Goal: Information Seeking & Learning: Learn about a topic

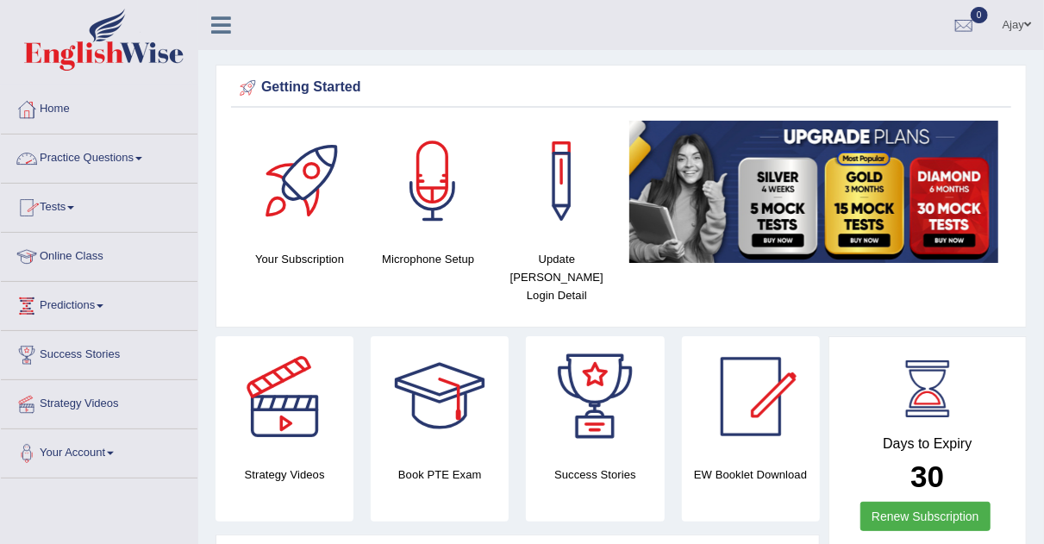
click at [149, 152] on link "Practice Questions" at bounding box center [99, 155] width 197 height 43
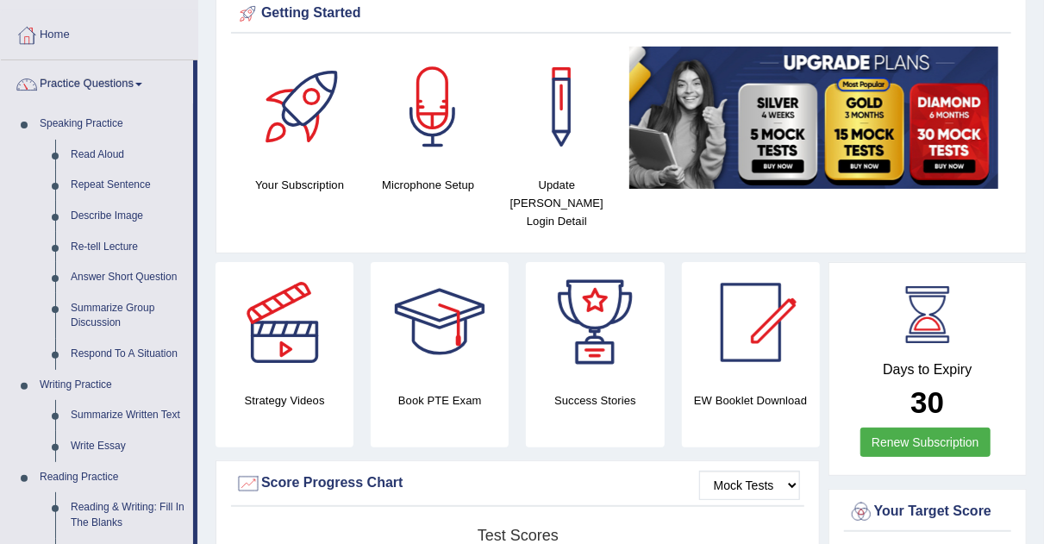
scroll to position [90, 0]
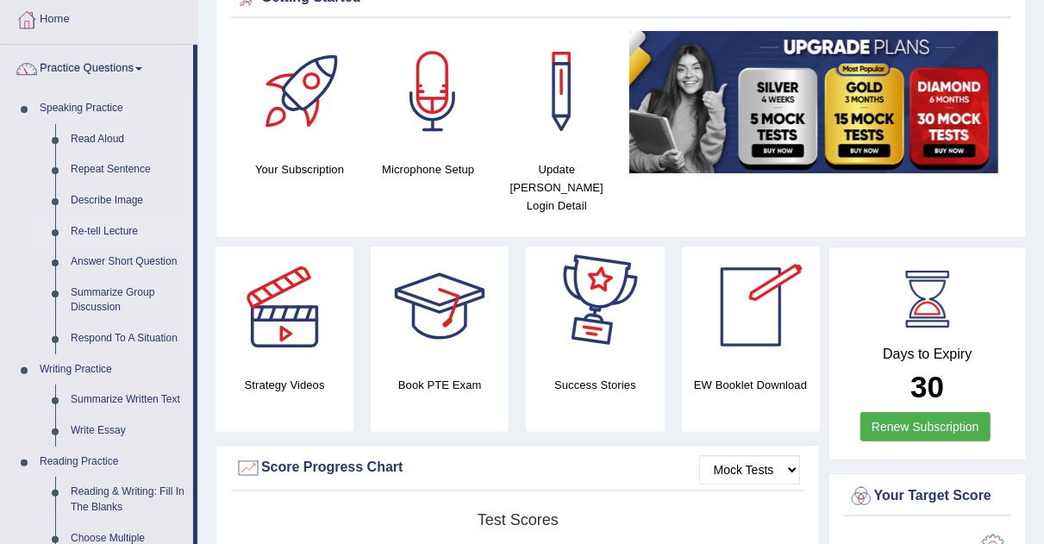
click at [91, 222] on link "Re-tell Lecture" at bounding box center [128, 231] width 130 height 31
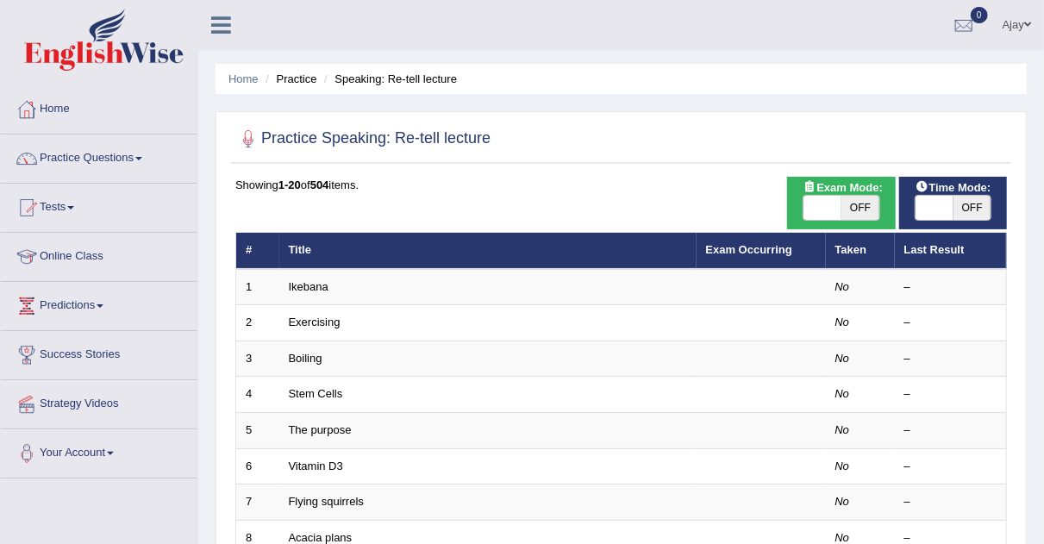
click at [848, 205] on span "OFF" at bounding box center [860, 208] width 38 height 24
checkbox input "true"
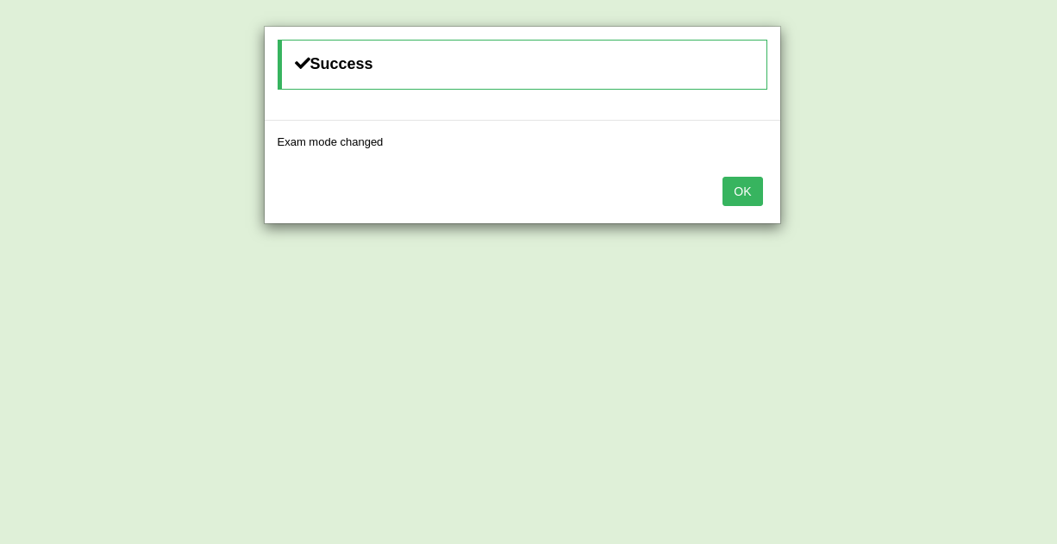
click at [758, 183] on button "OK" at bounding box center [742, 191] width 40 height 29
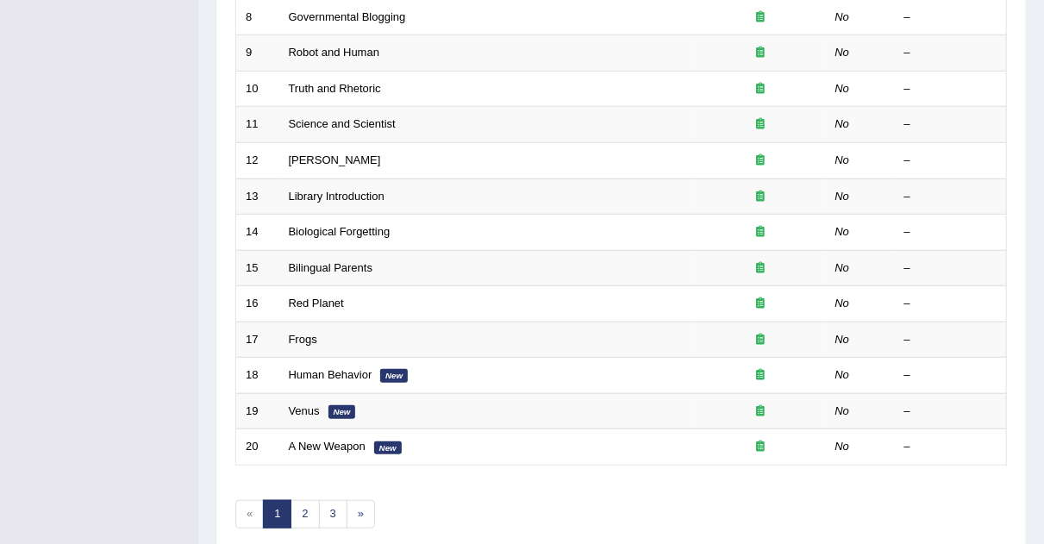
scroll to position [526, 0]
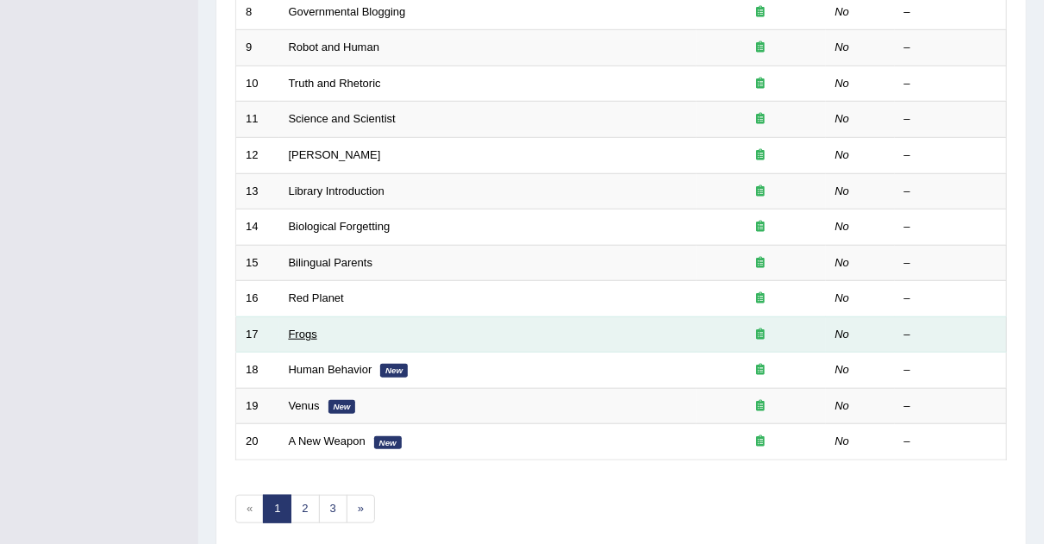
click at [304, 331] on link "Frogs" at bounding box center [303, 334] width 28 height 13
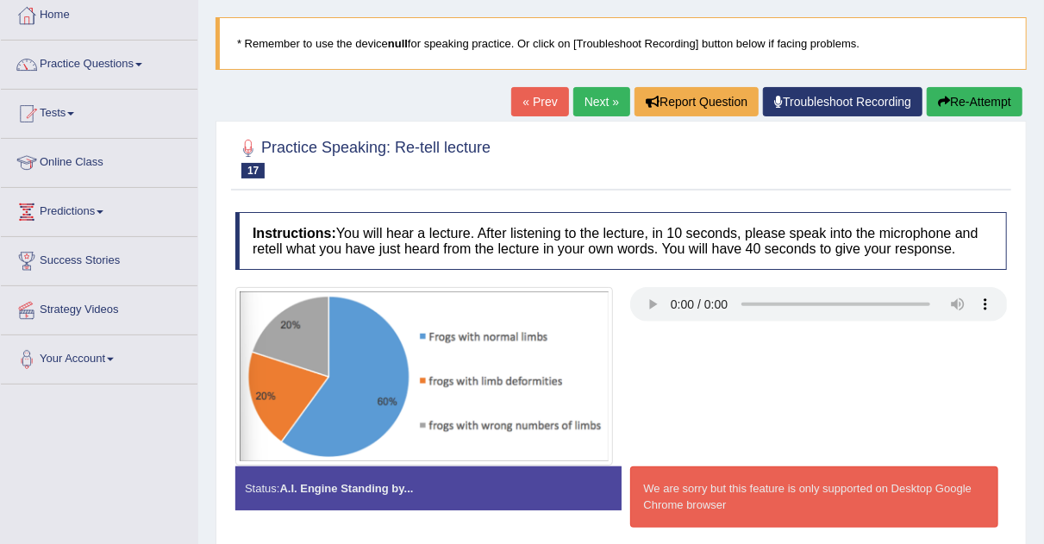
scroll to position [109, 0]
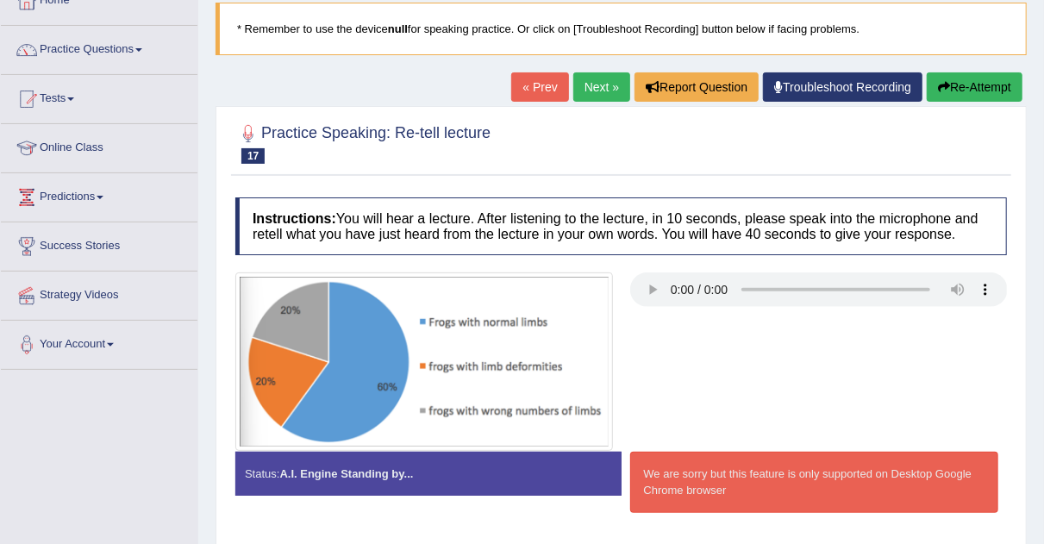
click at [586, 84] on link "Next »" at bounding box center [601, 86] width 57 height 29
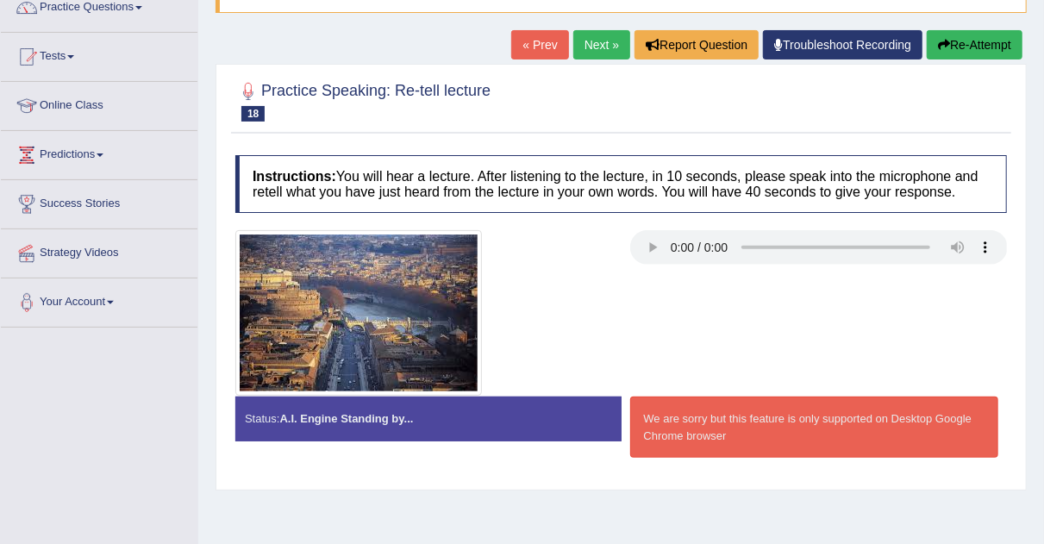
scroll to position [152, 0]
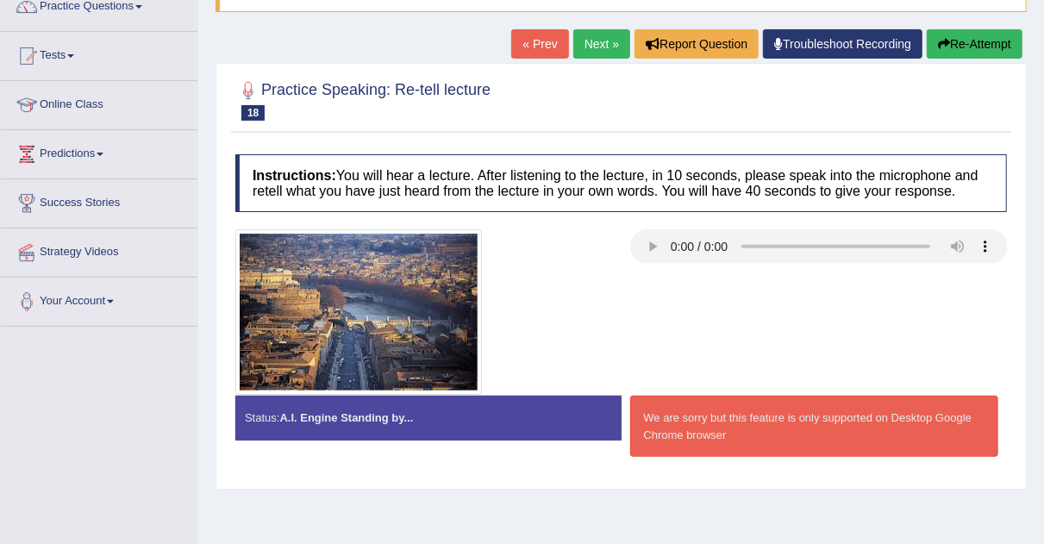
click at [609, 40] on link "Next »" at bounding box center [601, 43] width 57 height 29
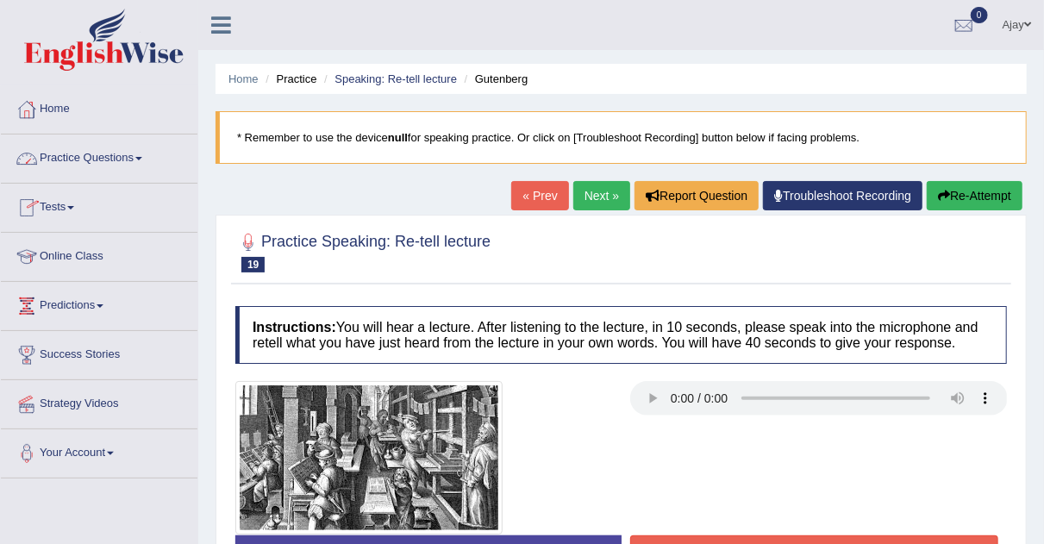
click at [149, 157] on link "Practice Questions" at bounding box center [99, 155] width 197 height 43
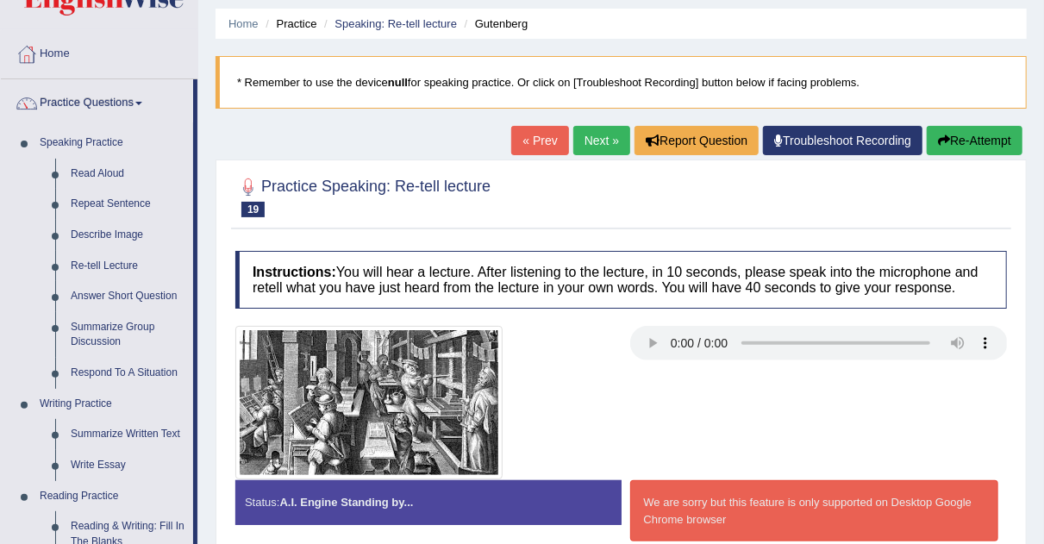
scroll to position [49, 0]
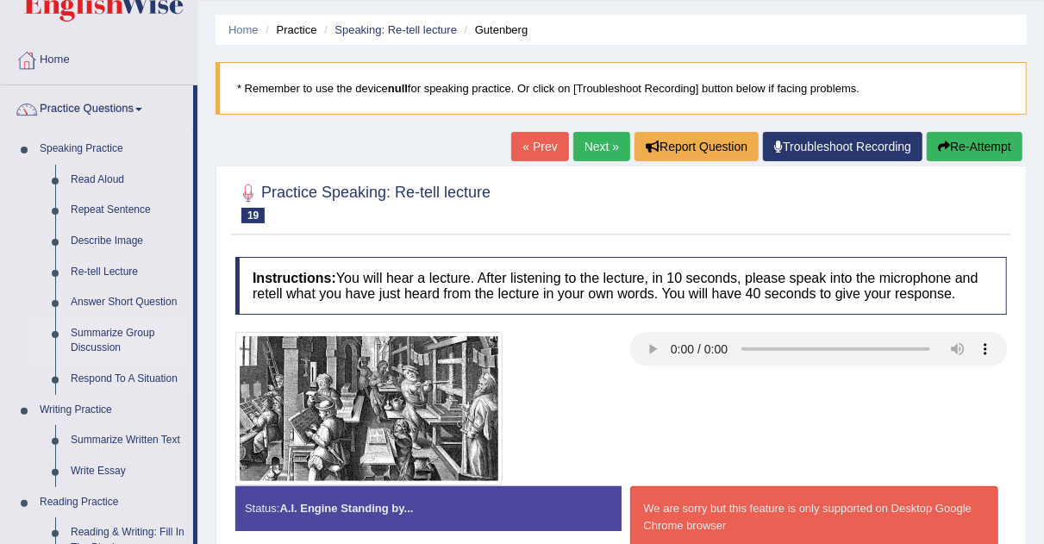
click at [89, 329] on link "Summarize Group Discussion" at bounding box center [128, 341] width 130 height 46
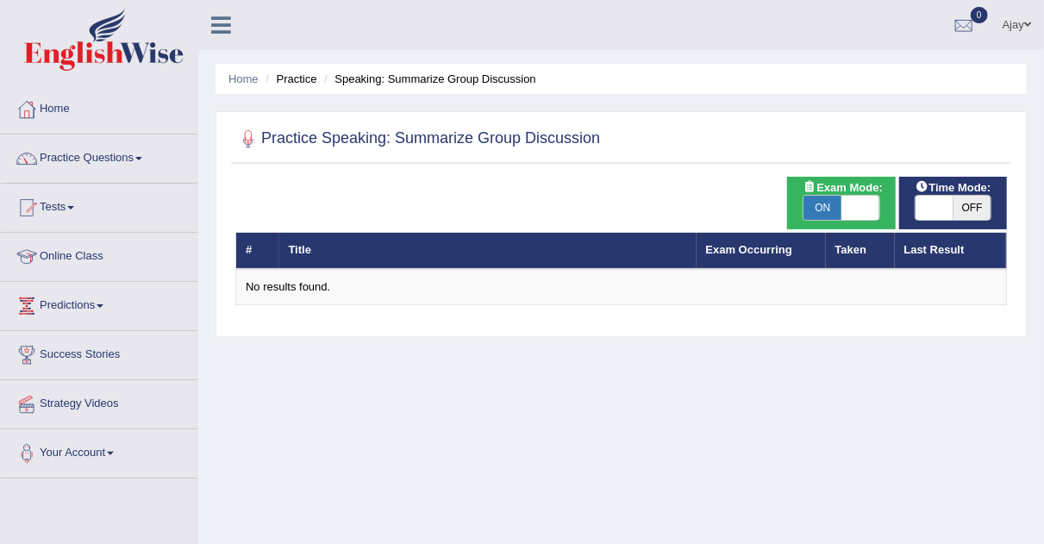
click at [955, 210] on span "OFF" at bounding box center [972, 208] width 38 height 24
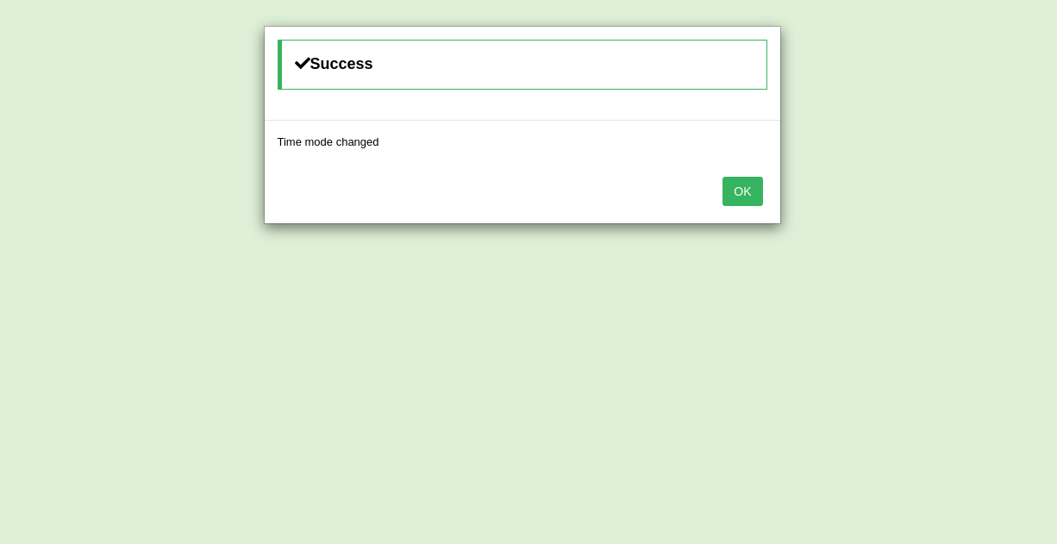
click at [738, 177] on button "OK" at bounding box center [742, 191] width 40 height 29
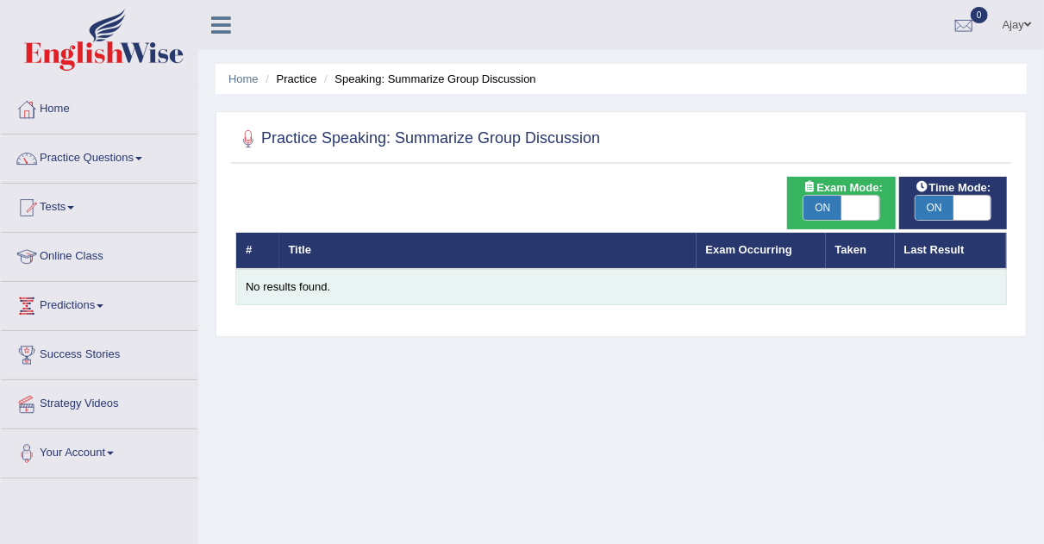
click at [649, 284] on div "No results found." at bounding box center [621, 287] width 751 height 16
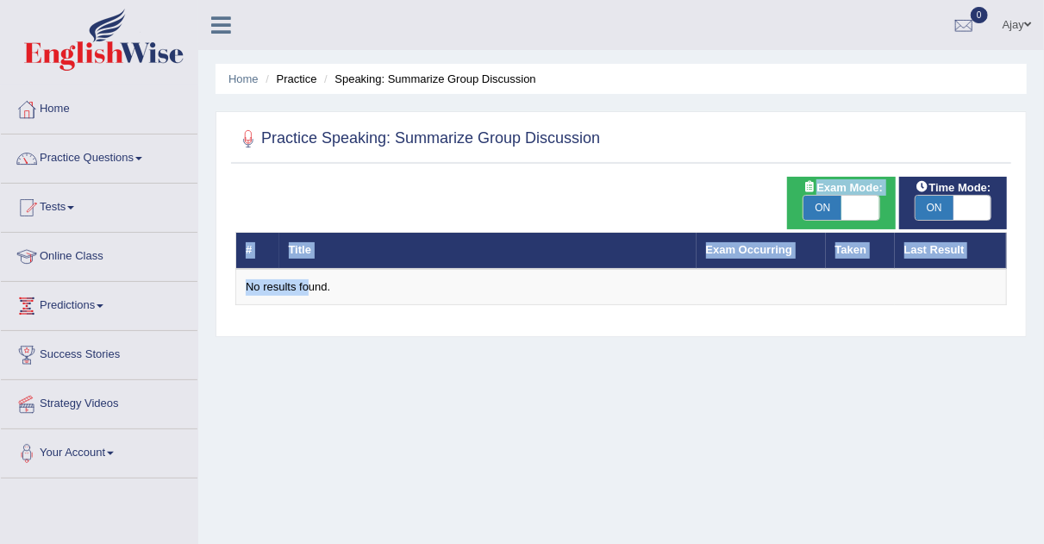
drag, startPoint x: 305, startPoint y: 284, endPoint x: 951, endPoint y: 196, distance: 651.6
click at [951, 196] on div "Time Mode: ON OFF Exam Mode: ON OFF # Title Exam Occurring Taken Last Result No…" at bounding box center [621, 252] width 780 height 151
click at [951, 196] on span "ON" at bounding box center [934, 208] width 38 height 24
checkbox input "false"
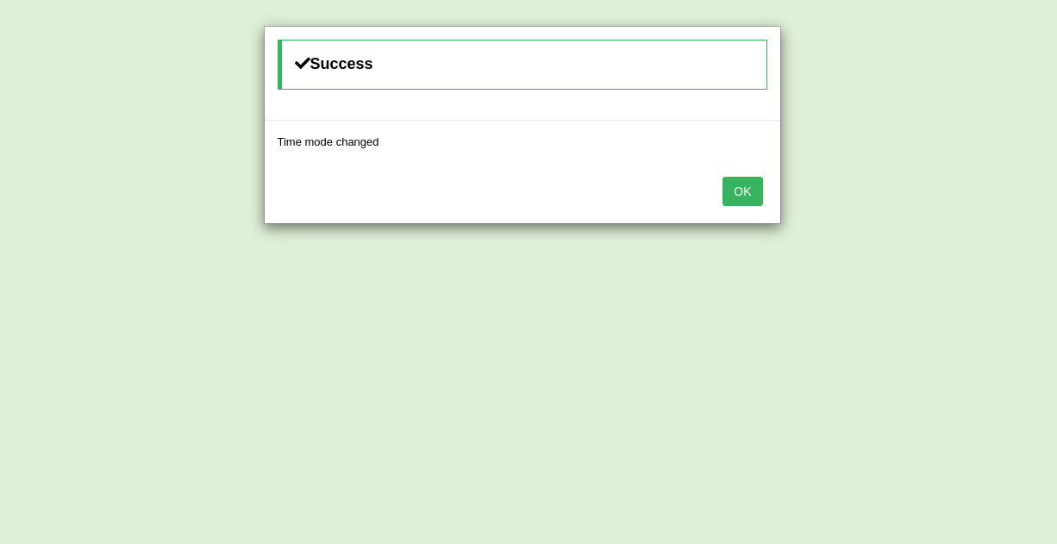
click at [747, 197] on button "OK" at bounding box center [742, 191] width 40 height 29
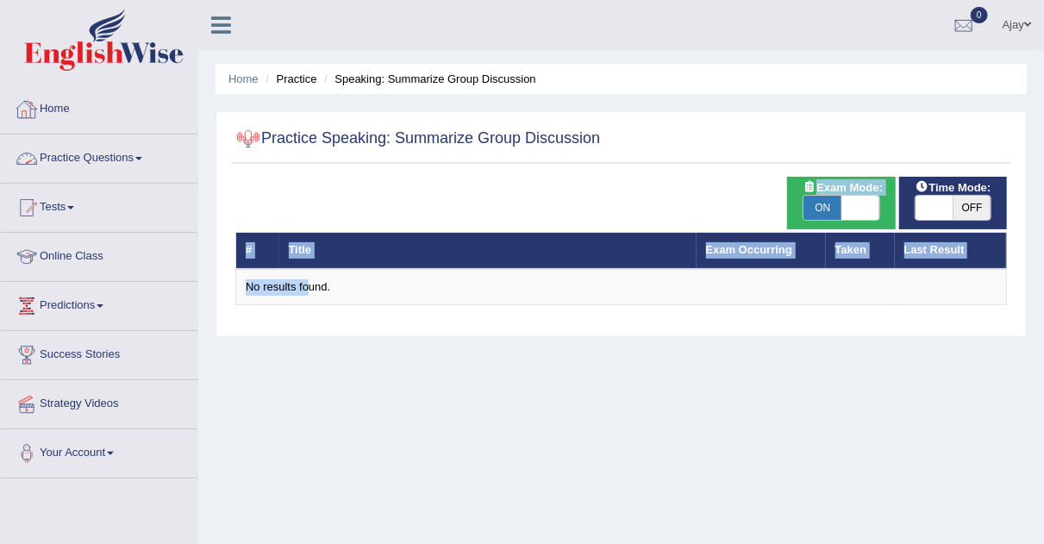
click at [146, 155] on link "Practice Questions" at bounding box center [99, 155] width 197 height 43
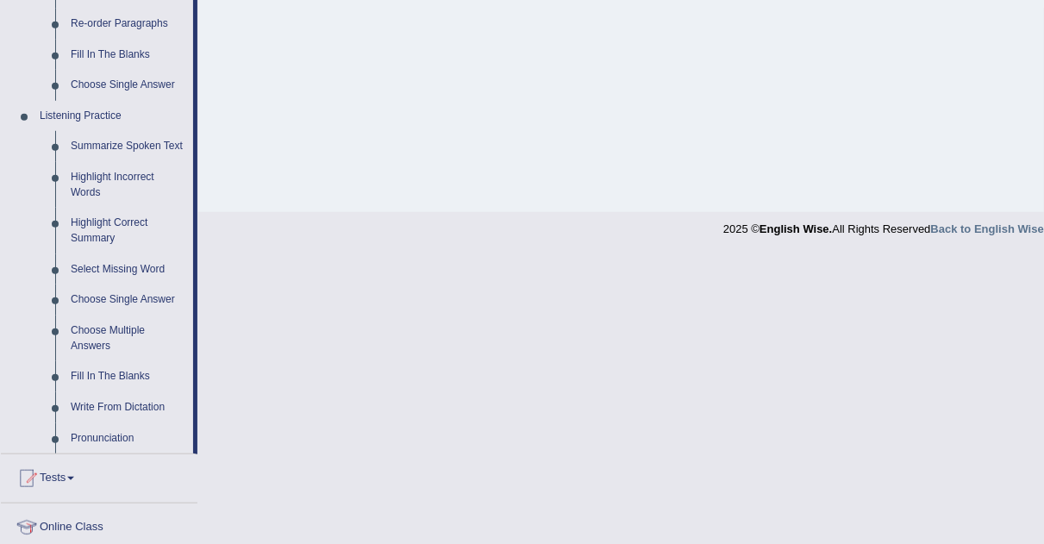
scroll to position [659, 0]
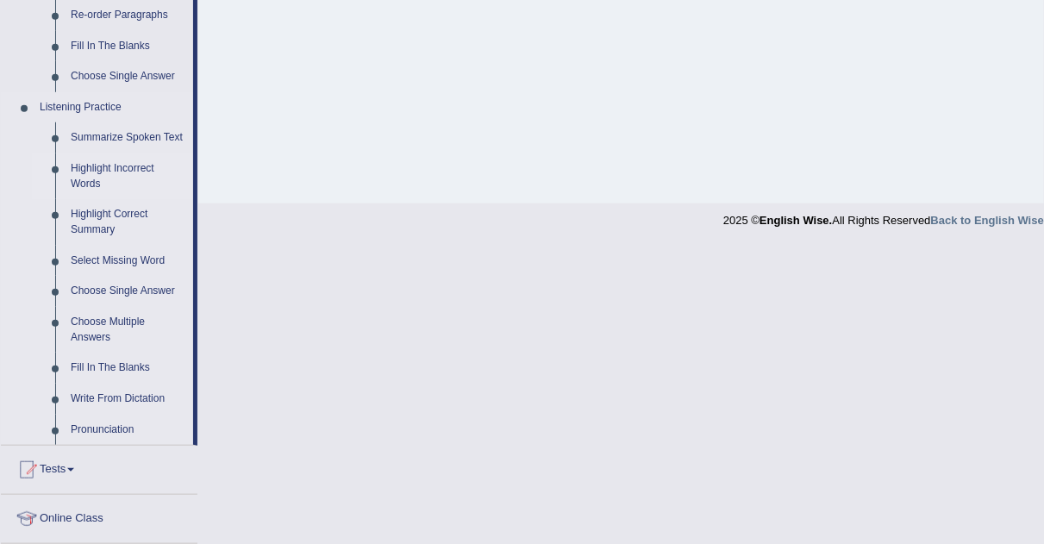
click at [85, 165] on link "Highlight Incorrect Words" at bounding box center [128, 176] width 130 height 46
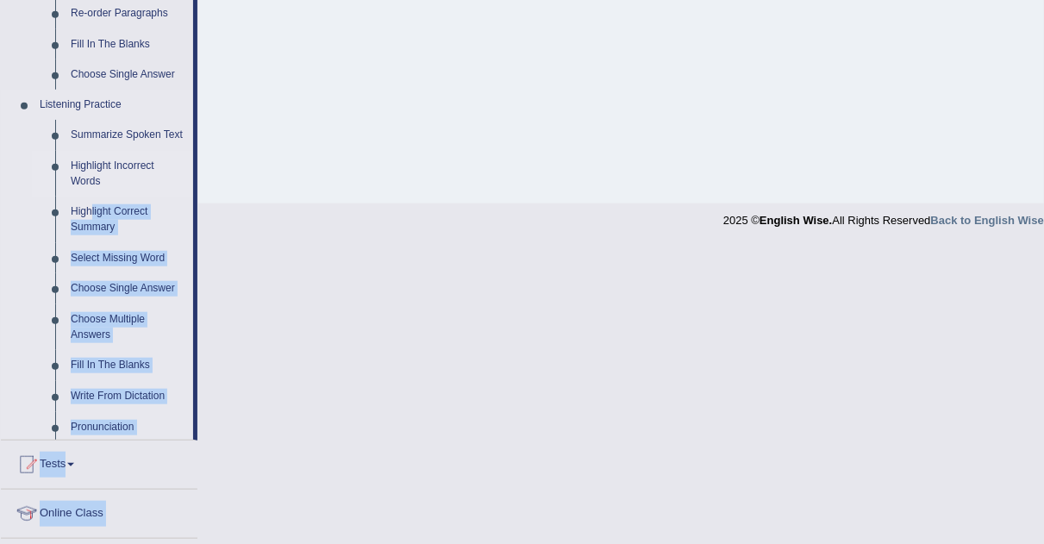
click at [85, 165] on ul "Summarize Spoken Text Highlight Incorrect Words Highlight Correct Summary Selec…" at bounding box center [112, 280] width 161 height 321
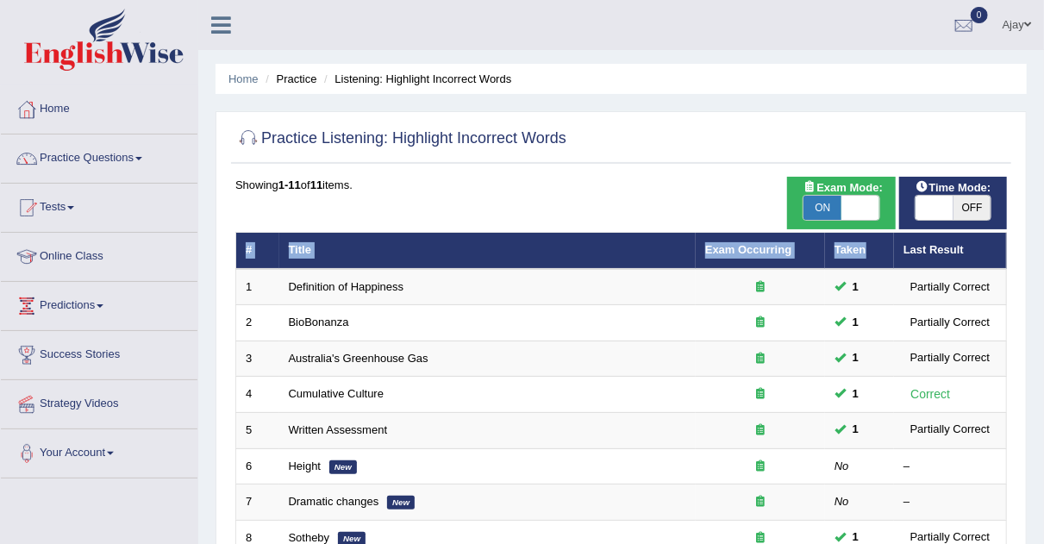
click at [865, 247] on div "Showing 1-11 of 11 items. # Title Exam Occurring Taken Last Result 1 Definition…" at bounding box center [620, 420] width 771 height 487
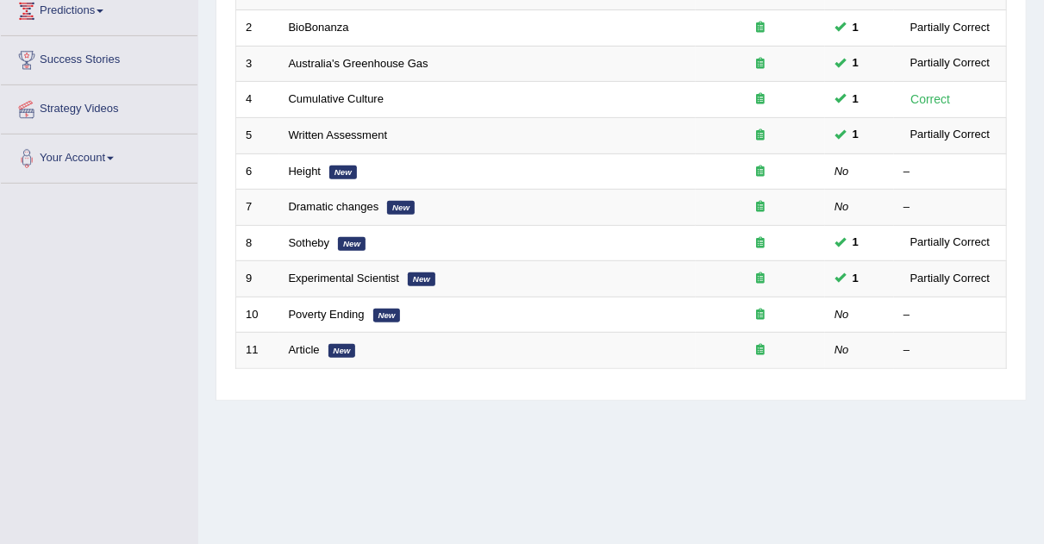
scroll to position [293, 0]
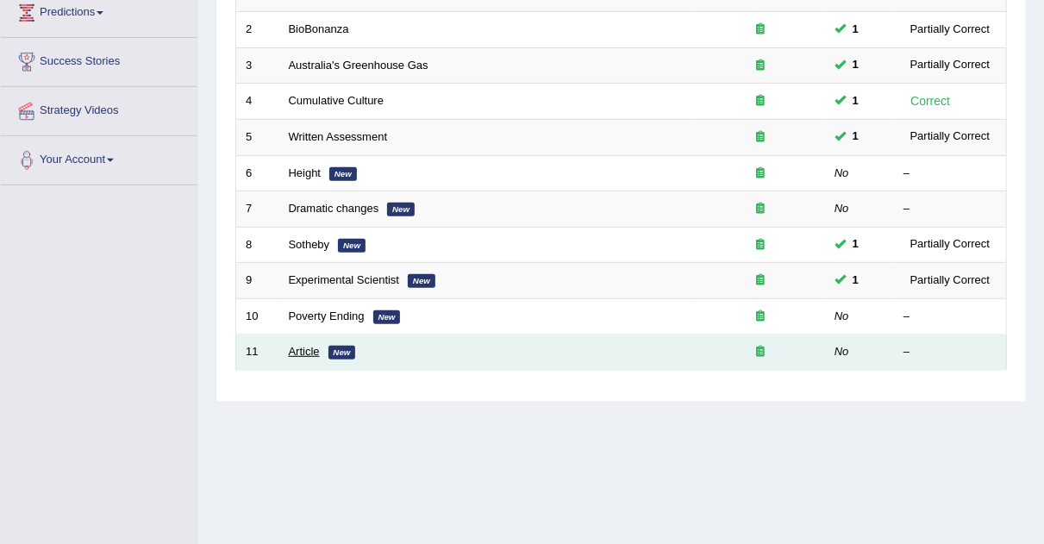
click at [311, 345] on link "Article" at bounding box center [304, 351] width 31 height 13
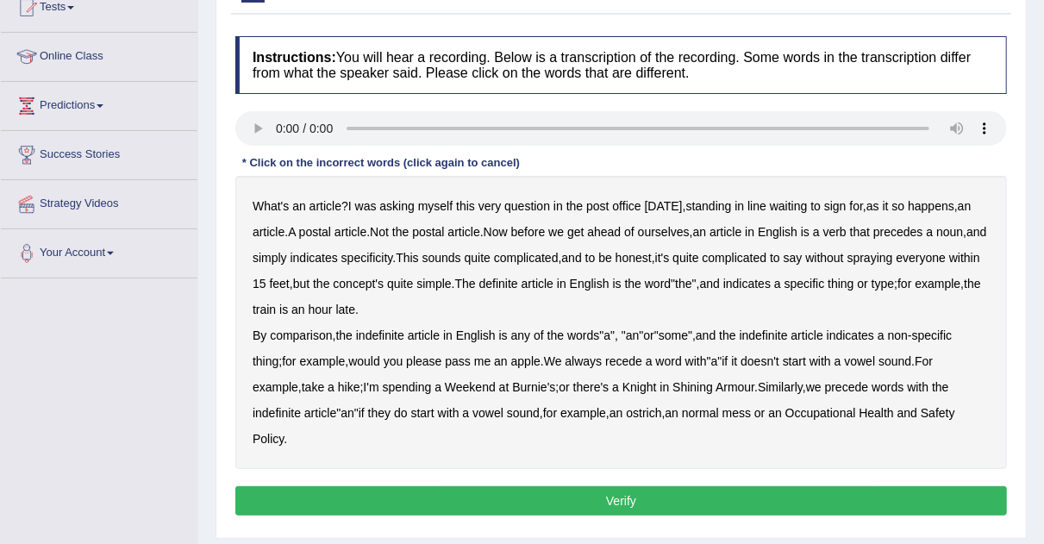
scroll to position [202, 0]
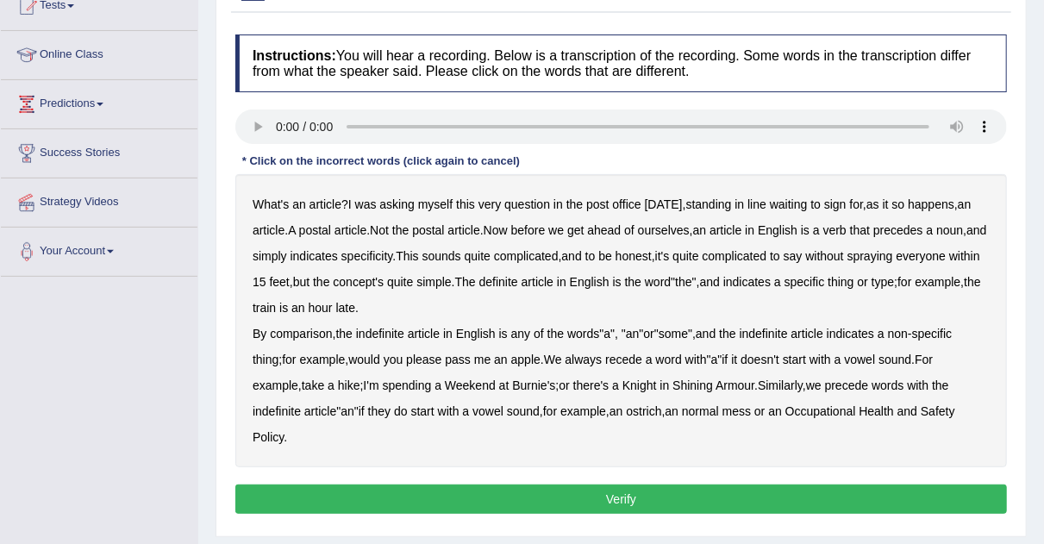
click at [846, 227] on b "verb" at bounding box center [834, 230] width 23 height 14
click at [304, 330] on b "comparison" at bounding box center [301, 334] width 62 height 14
click at [635, 355] on b "recede" at bounding box center [623, 360] width 37 height 14
click at [455, 497] on button "Verify" at bounding box center [620, 498] width 771 height 29
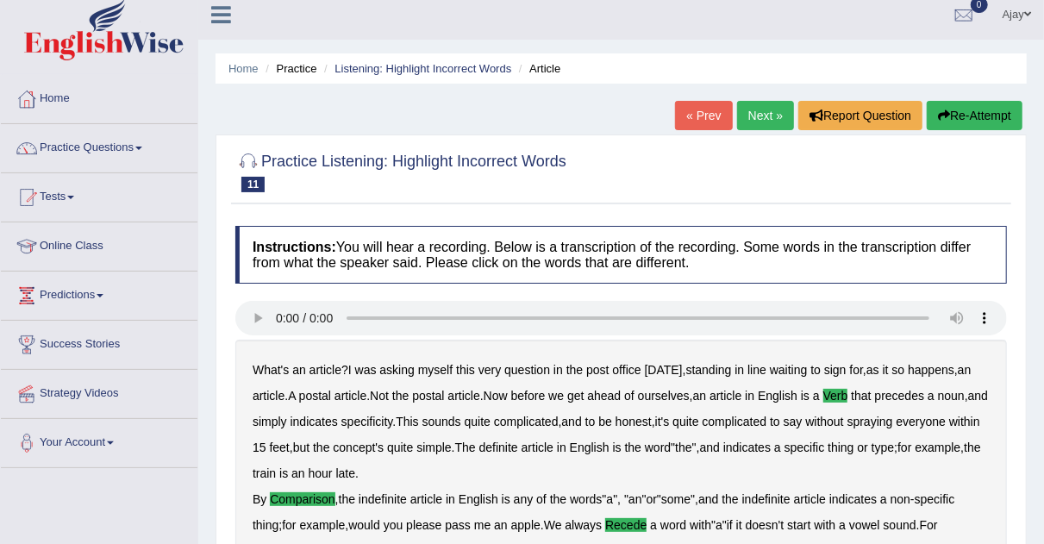
scroll to position [0, 0]
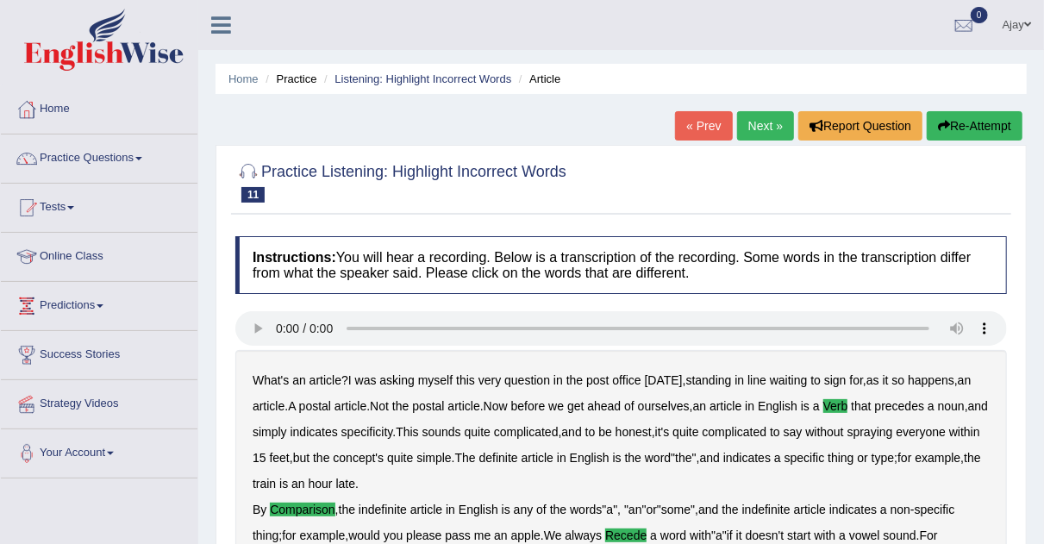
click at [768, 122] on link "Next »" at bounding box center [765, 125] width 57 height 29
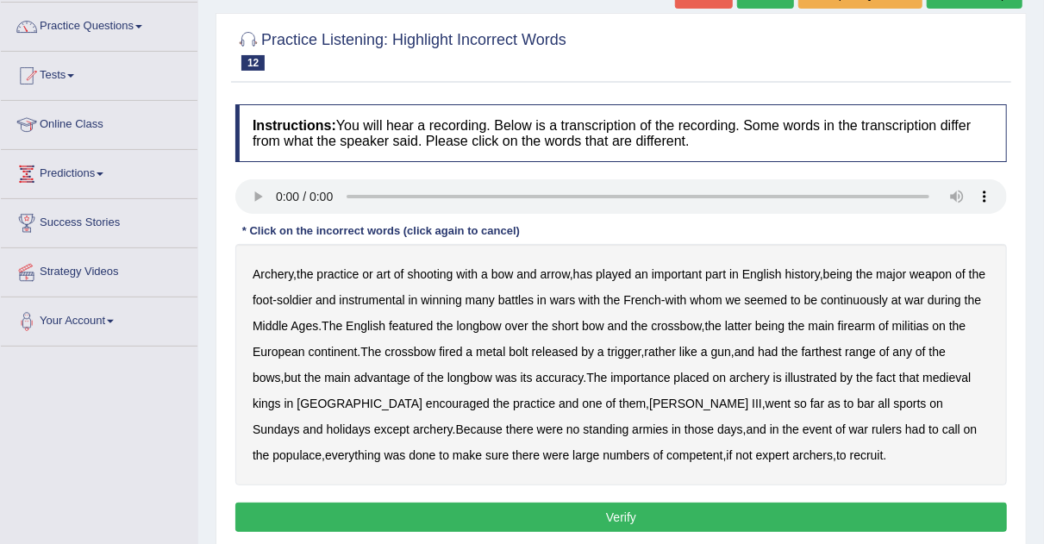
scroll to position [133, 0]
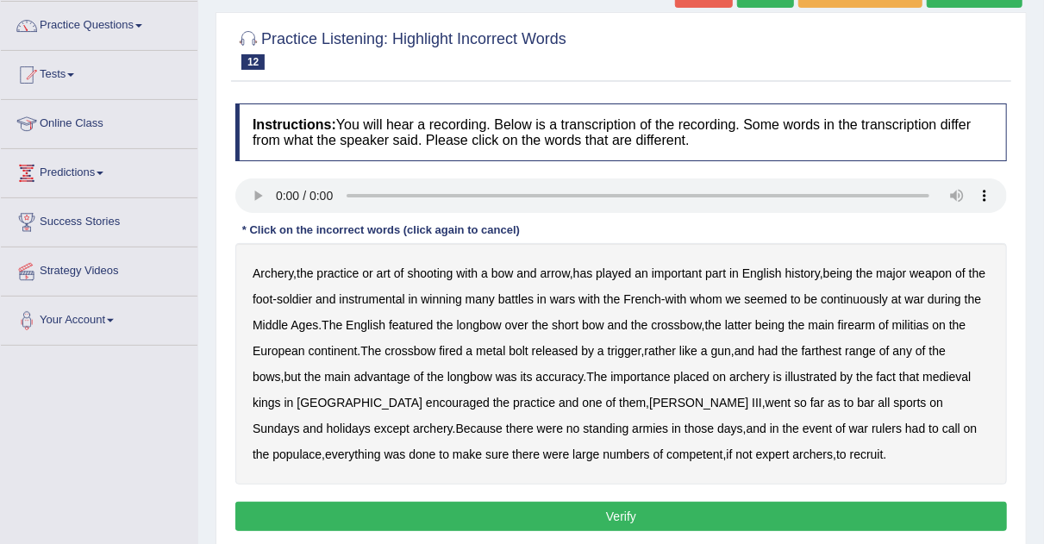
click at [901, 266] on b "major" at bounding box center [891, 273] width 30 height 14
click at [433, 322] on b "featured" at bounding box center [411, 325] width 44 height 14
click at [929, 321] on b "militias" at bounding box center [910, 325] width 37 height 14
click at [842, 349] on b "farthest" at bounding box center [822, 351] width 41 height 14
click at [857, 398] on b "bar" at bounding box center [865, 403] width 17 height 14
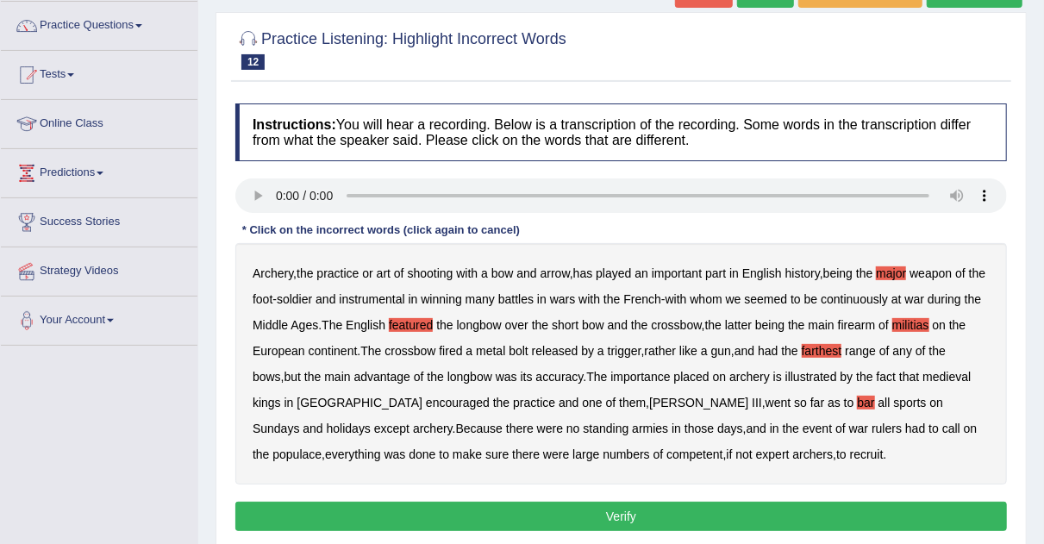
click at [406, 447] on b "was" at bounding box center [395, 454] width 22 height 14
click at [707, 520] on button "Verify" at bounding box center [620, 516] width 771 height 29
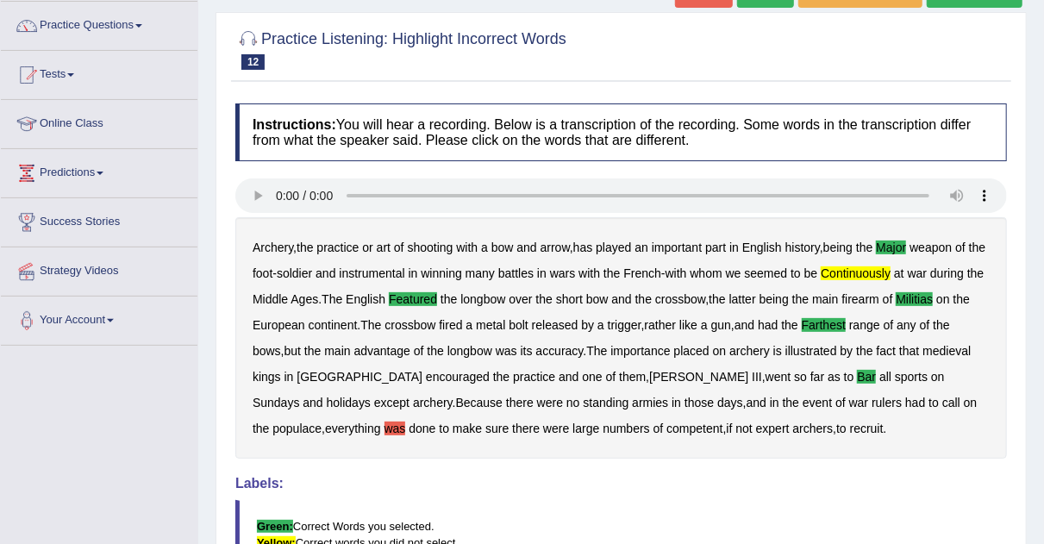
click at [406, 421] on b "was" at bounding box center [395, 428] width 22 height 14
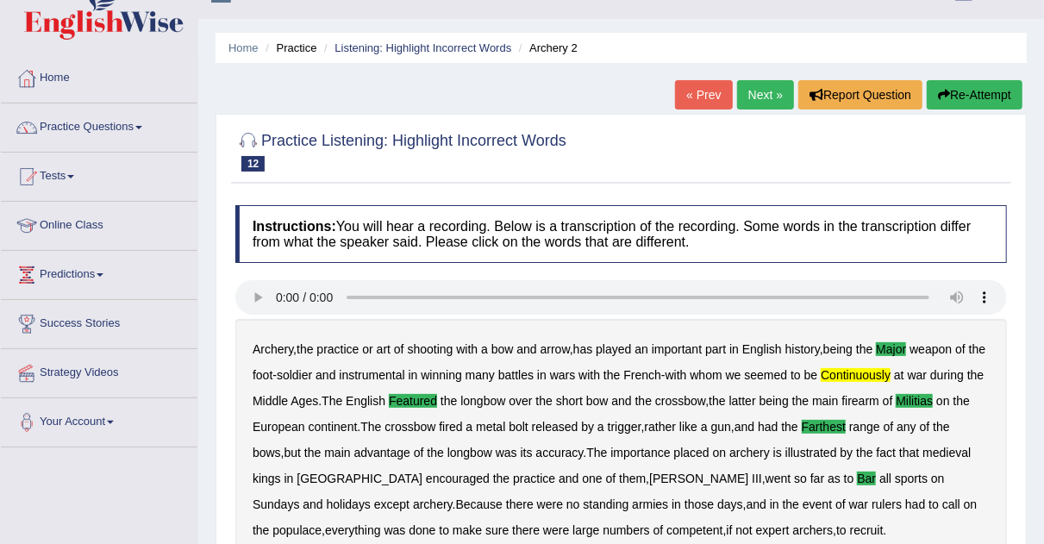
scroll to position [0, 0]
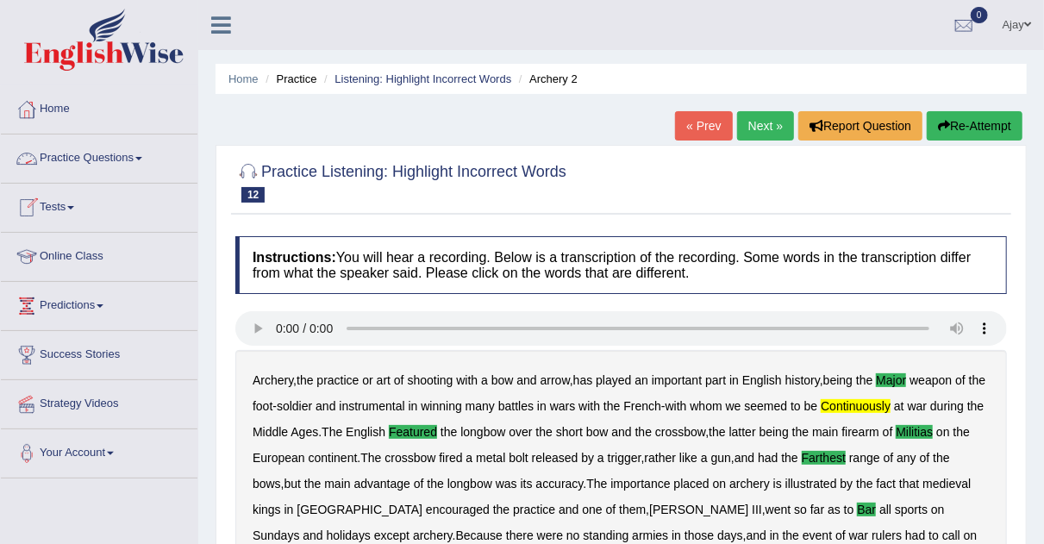
click at [144, 148] on link "Practice Questions" at bounding box center [99, 155] width 197 height 43
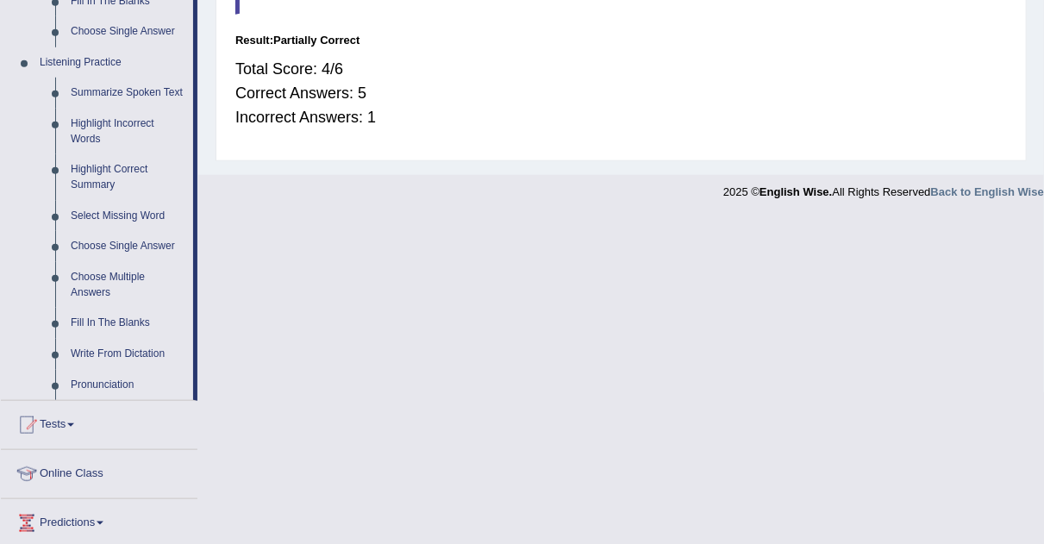
scroll to position [693, 0]
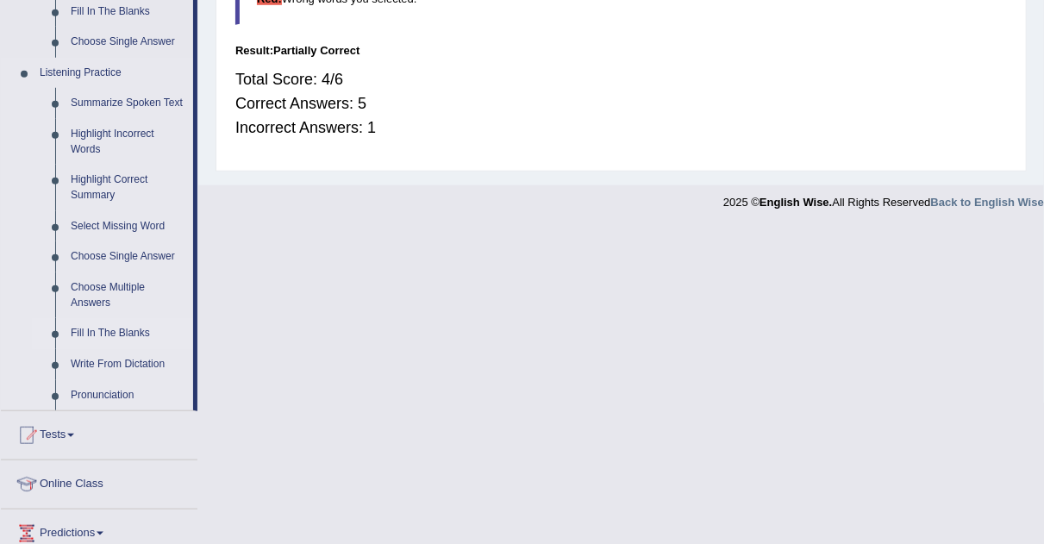
click at [99, 326] on link "Fill In The Blanks" at bounding box center [128, 333] width 130 height 31
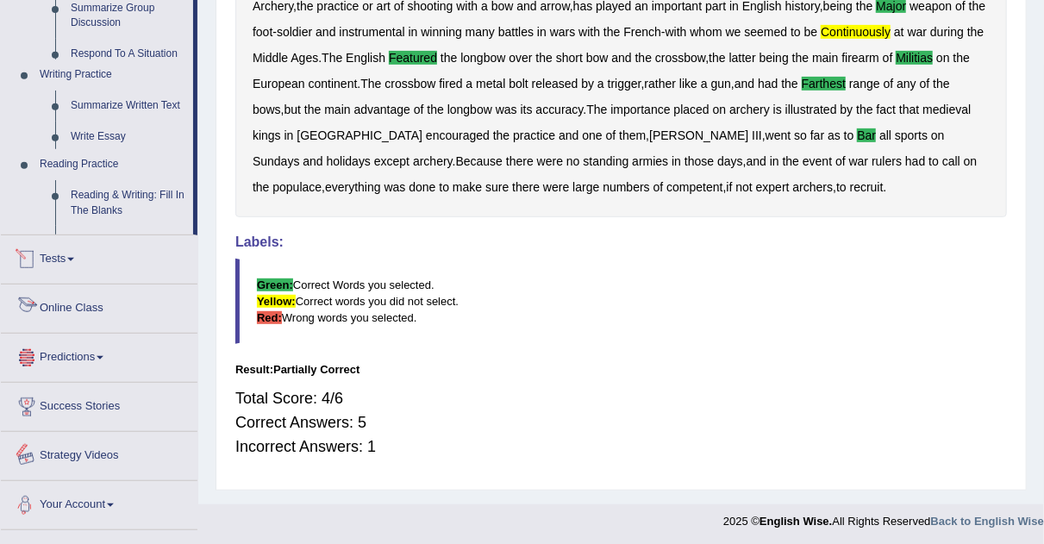
scroll to position [376, 0]
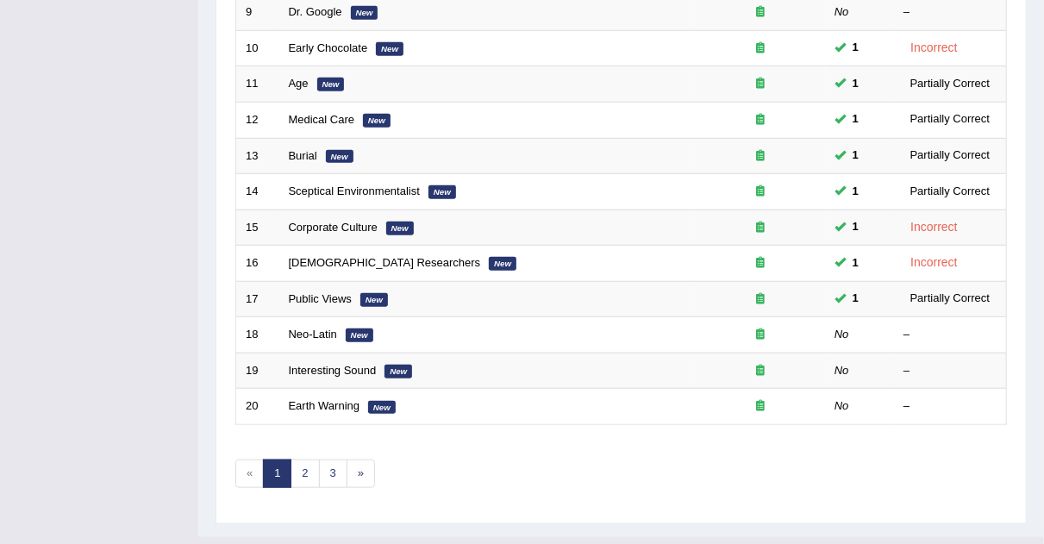
scroll to position [589, 0]
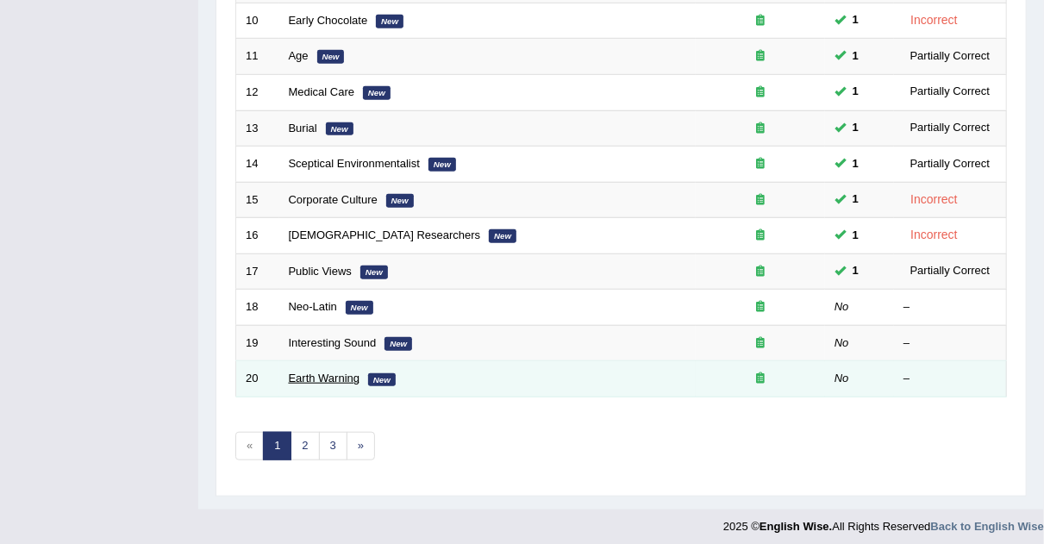
click at [311, 374] on link "Earth Warning" at bounding box center [325, 377] width 72 height 13
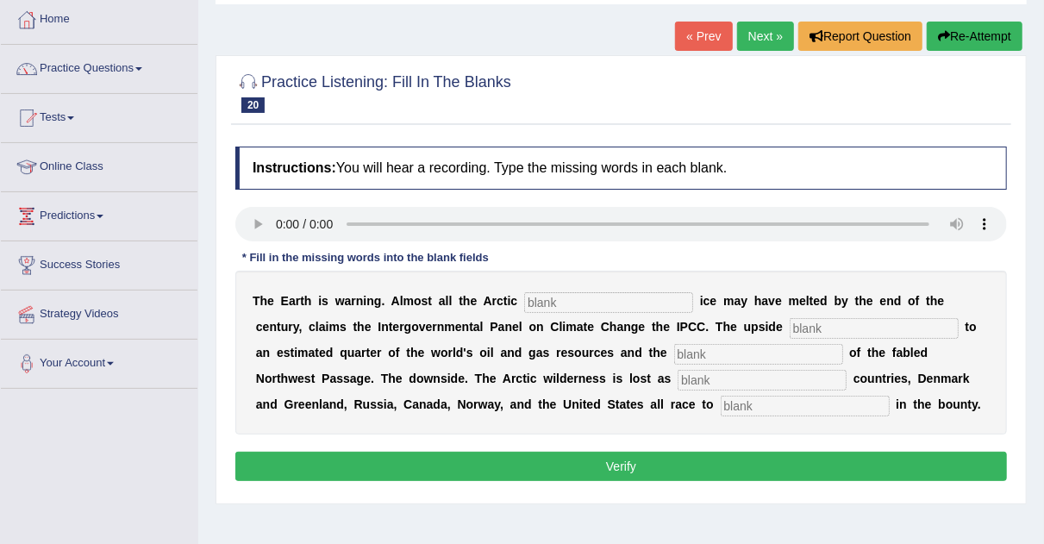
scroll to position [91, 0]
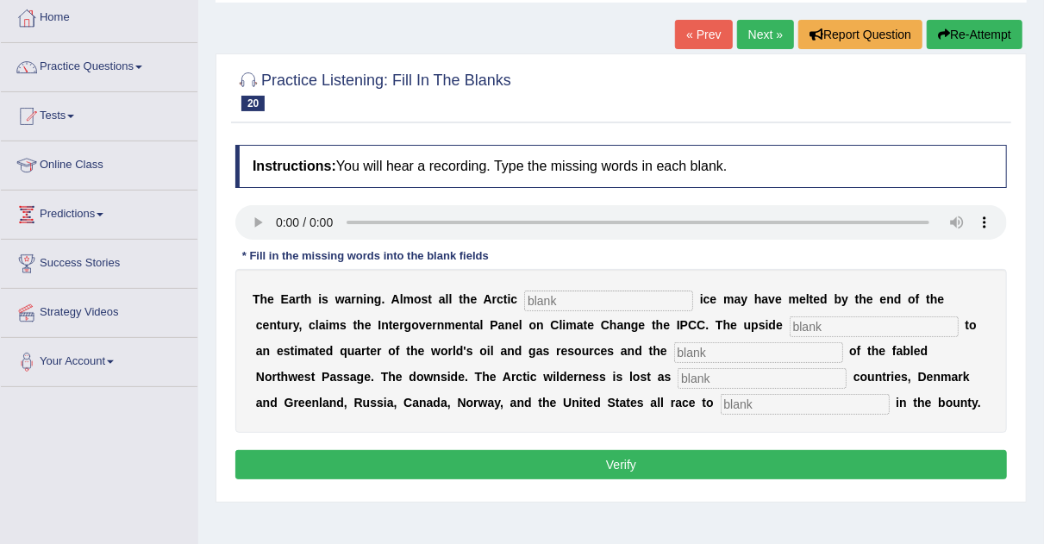
click at [570, 299] on input "text" at bounding box center [608, 300] width 169 height 21
type input "summerize"
click at [842, 326] on input "text" at bounding box center [874, 326] width 169 height 21
type input "exises"
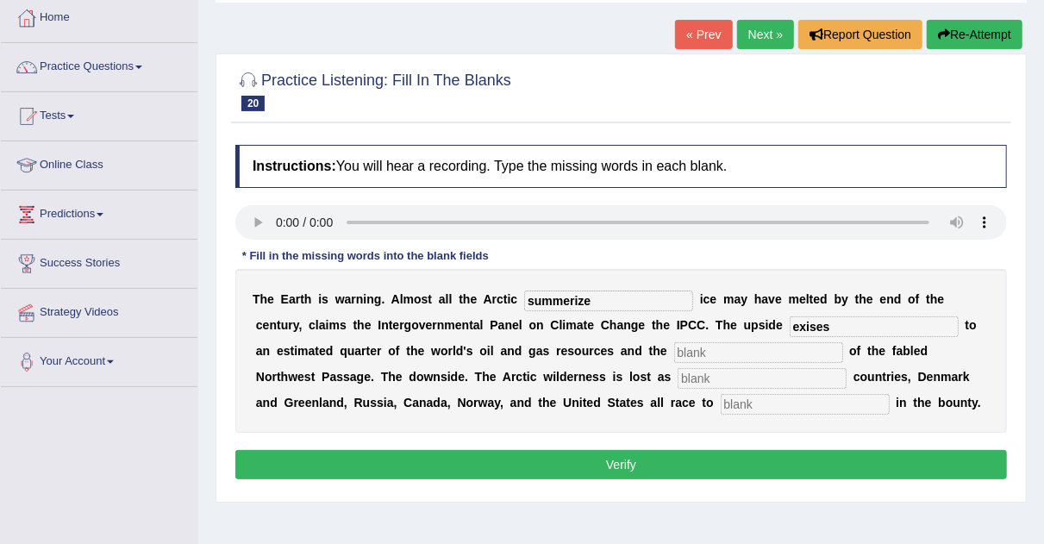
click at [790, 343] on input "text" at bounding box center [758, 352] width 169 height 21
type input "opening"
click at [731, 376] on input "text" at bounding box center [761, 378] width 169 height 21
type input "neighbouring"
click at [780, 403] on input "text" at bounding box center [805, 404] width 169 height 21
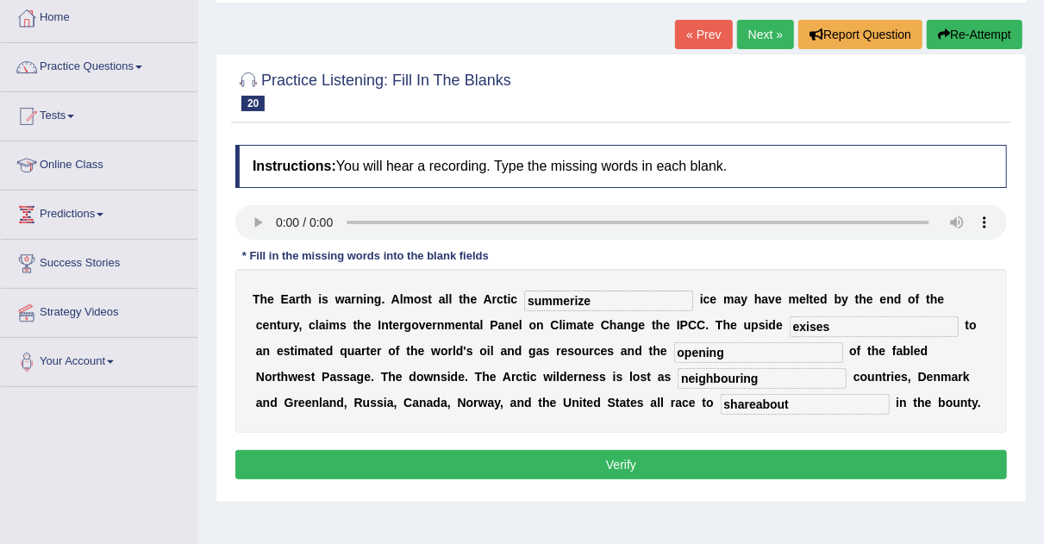
type input "shareabout"
click at [711, 468] on button "Verify" at bounding box center [620, 464] width 771 height 29
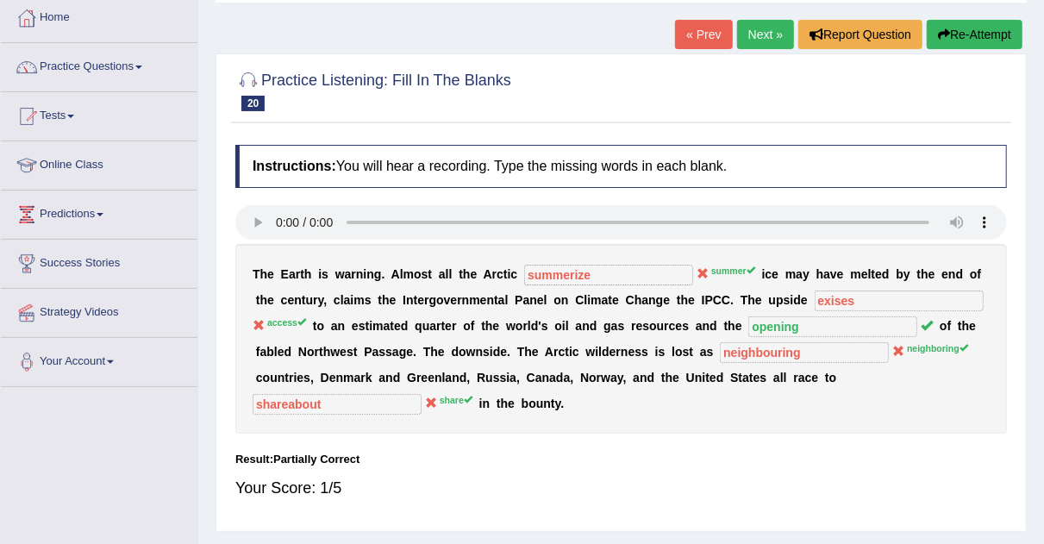
click at [771, 35] on link "Next »" at bounding box center [765, 34] width 57 height 29
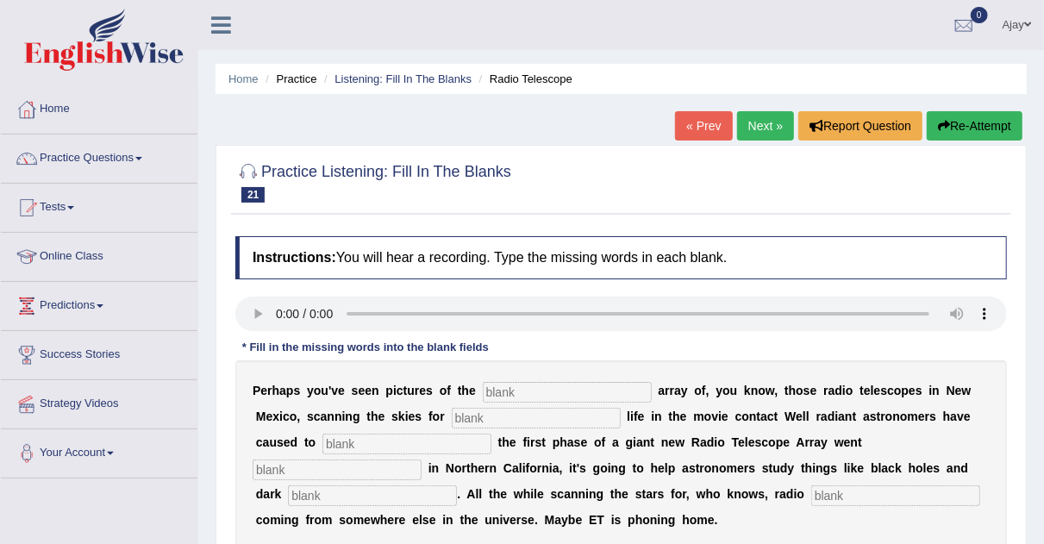
click at [530, 388] on input "text" at bounding box center [567, 392] width 169 height 21
type input "large"
click at [527, 422] on input "text" at bounding box center [536, 418] width 169 height 21
click at [484, 414] on input "inteliigent" at bounding box center [536, 418] width 169 height 21
type input "intelligent"
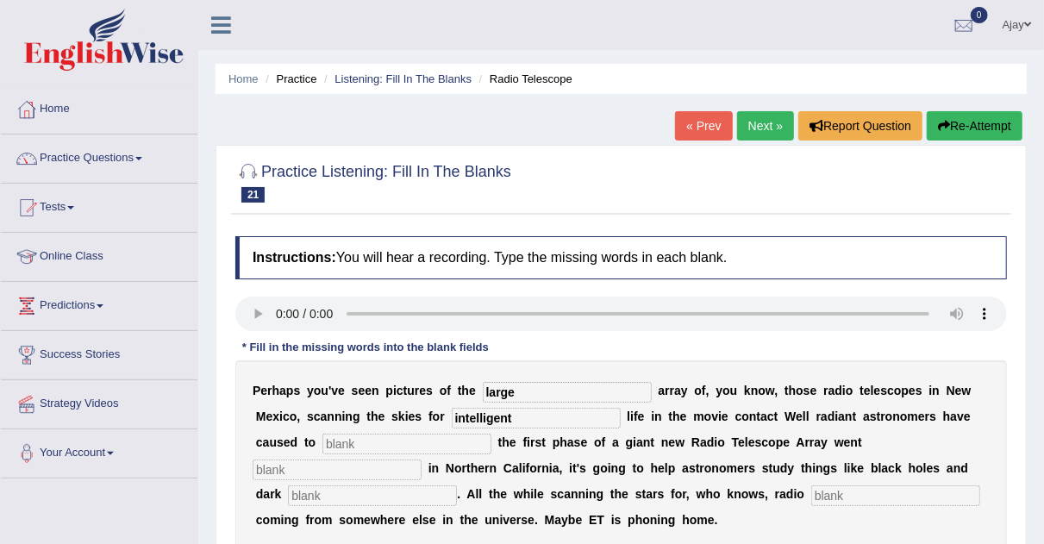
click at [462, 445] on input "text" at bounding box center [406, 444] width 169 height 21
click at [358, 464] on input "text" at bounding box center [337, 469] width 169 height 21
type input "operations"
click at [349, 492] on input "text" at bounding box center [372, 495] width 169 height 21
type input "galaxies"
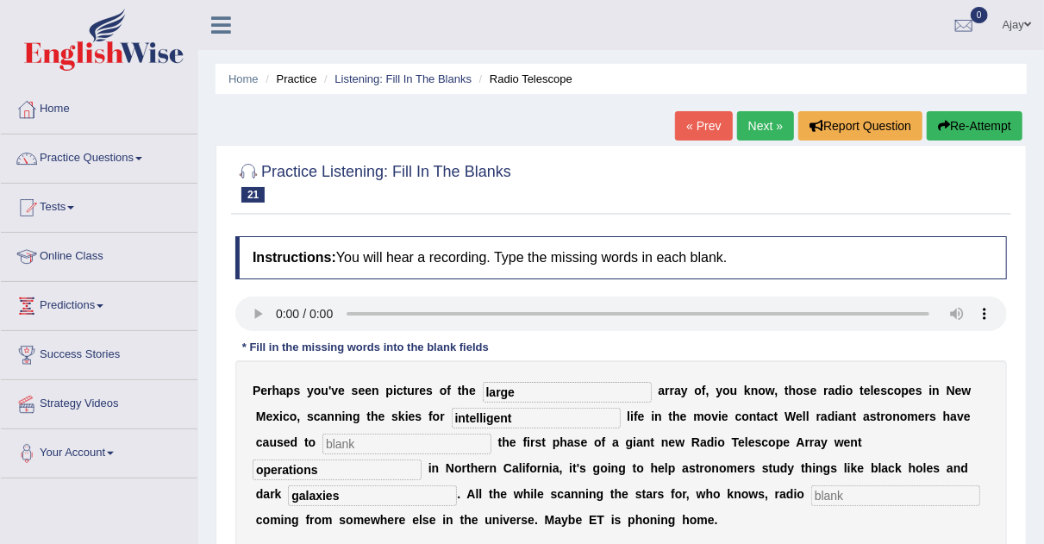
click at [828, 488] on input "text" at bounding box center [895, 495] width 169 height 21
type input "singals"
click at [374, 440] on input "text" at bounding box center [406, 444] width 169 height 21
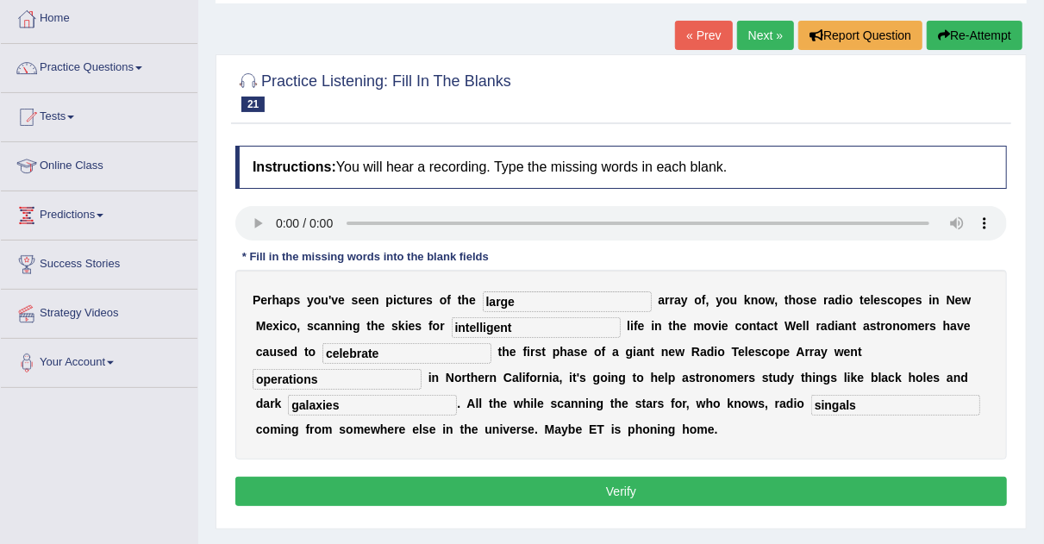
scroll to position [91, 0]
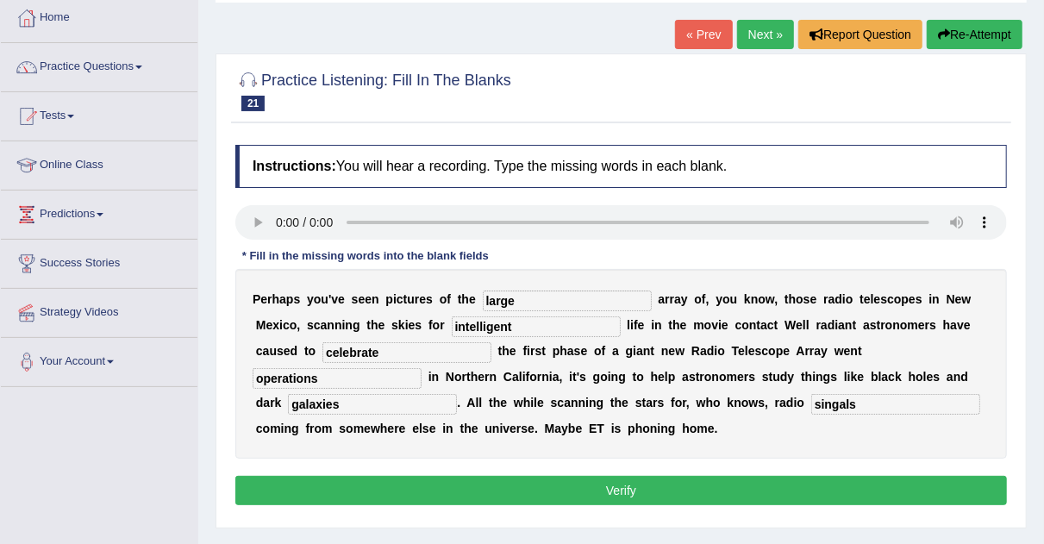
type input "celebrate"
click at [669, 486] on button "Verify" at bounding box center [620, 490] width 771 height 29
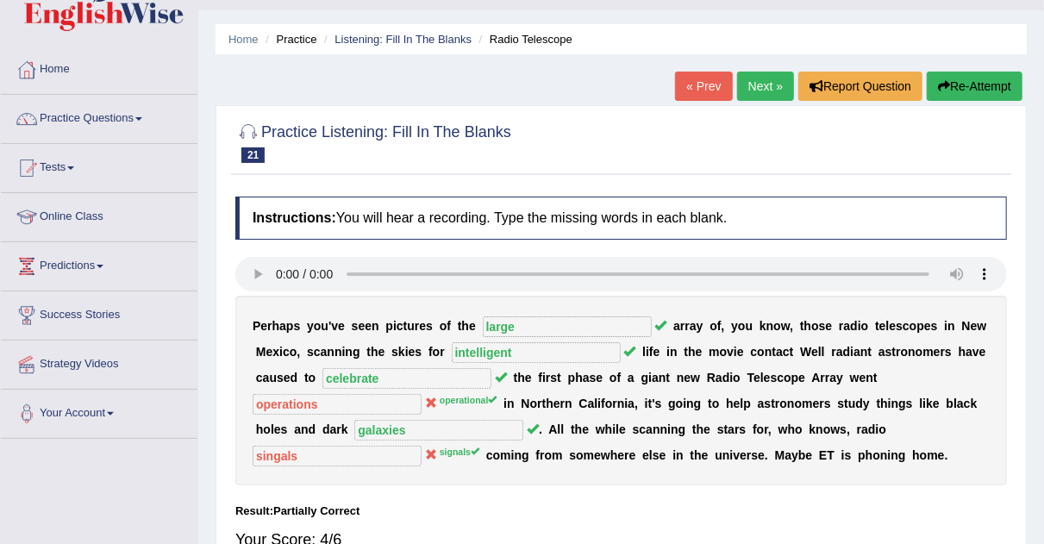
scroll to position [38, 0]
